Goal: Navigation & Orientation: Find specific page/section

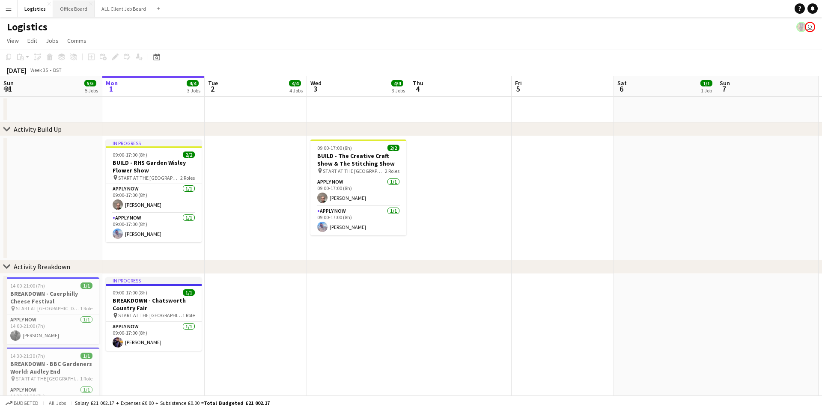
click at [71, 9] on button "Office Board Close" at bounding box center [74, 8] width 42 height 17
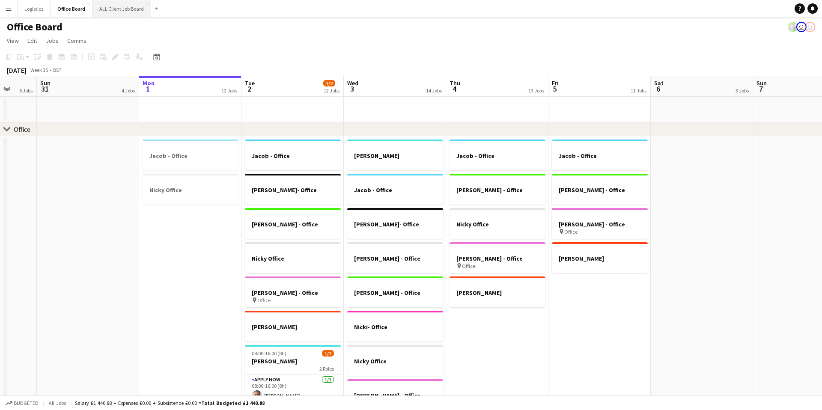
click at [122, 12] on button "ALL Client Job Board Close" at bounding box center [121, 8] width 59 height 17
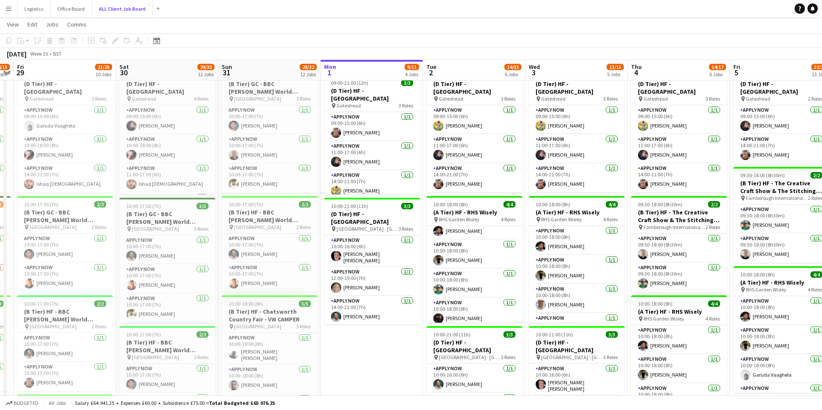
scroll to position [162, 0]
